Goal: Check status: Check status

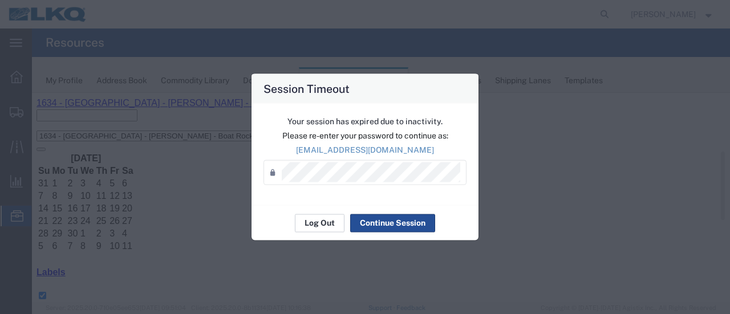
scroll to position [57, 0]
click at [321, 224] on button "Log Out" at bounding box center [320, 223] width 50 height 18
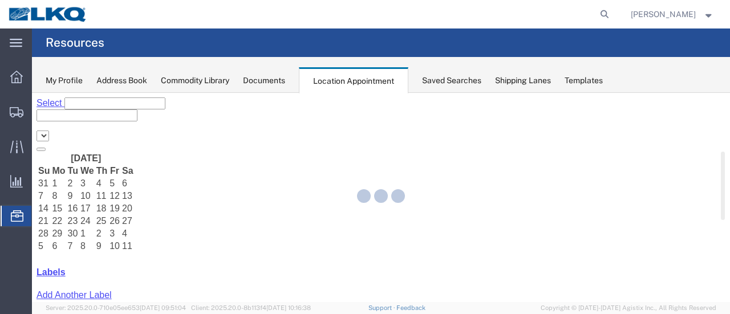
select select "28712"
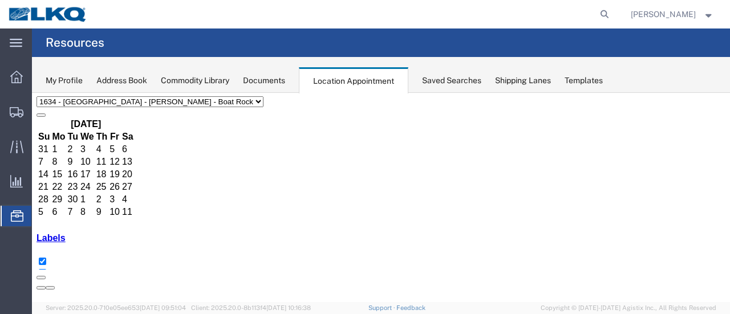
scroll to position [57, 0]
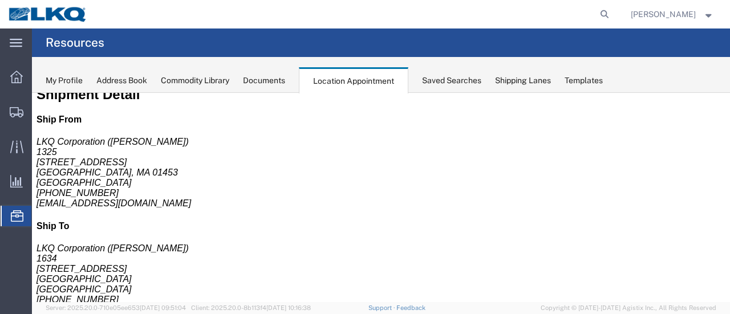
scroll to position [0, 0]
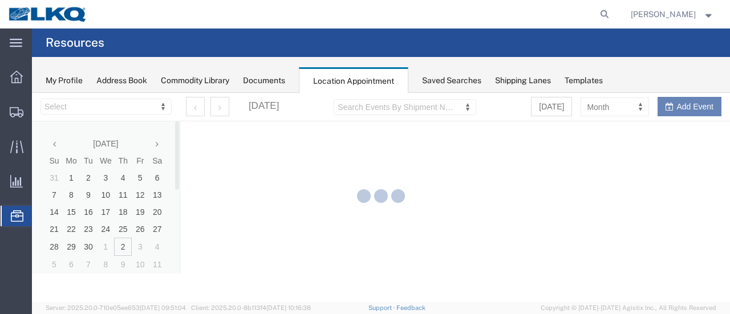
select select "28712"
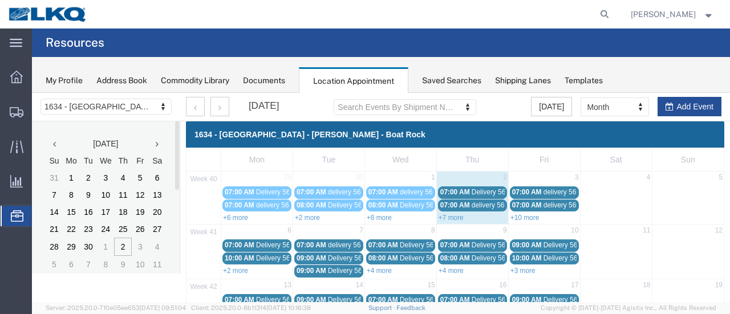
click at [520, 218] on link "+10 more" at bounding box center [525, 218] width 29 height 8
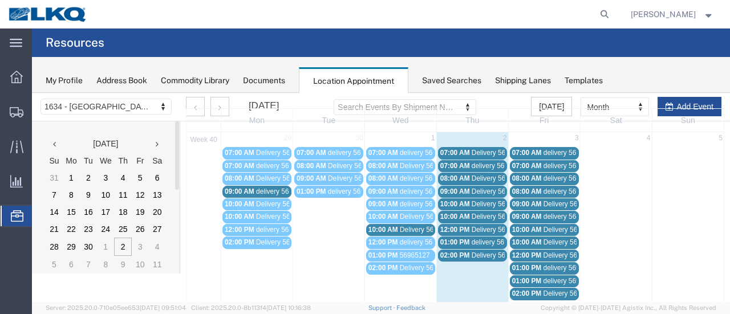
scroll to position [57, 0]
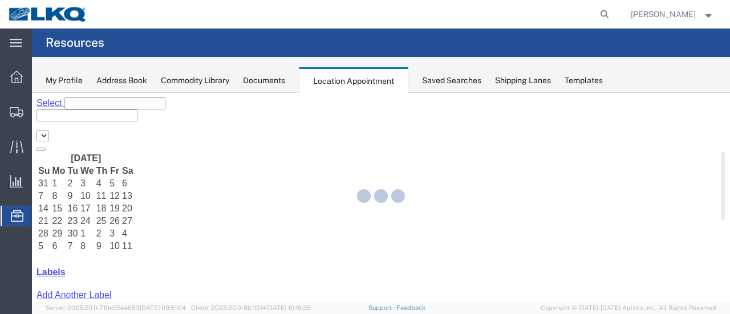
select select "28712"
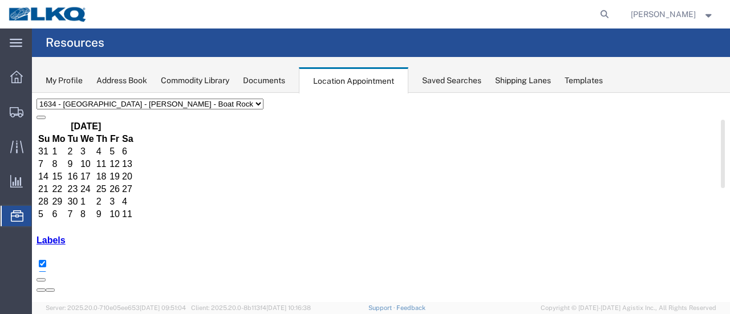
scroll to position [57, 0]
